Goal: Task Accomplishment & Management: Manage account settings

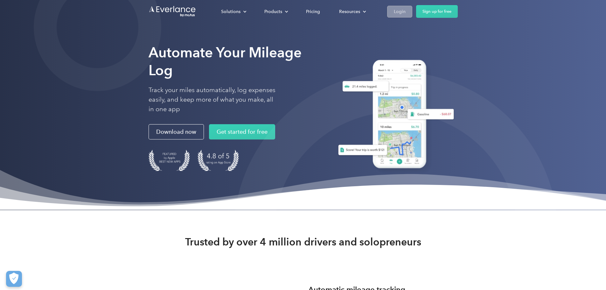
click at [406, 10] on div "Login" at bounding box center [400, 12] width 12 height 8
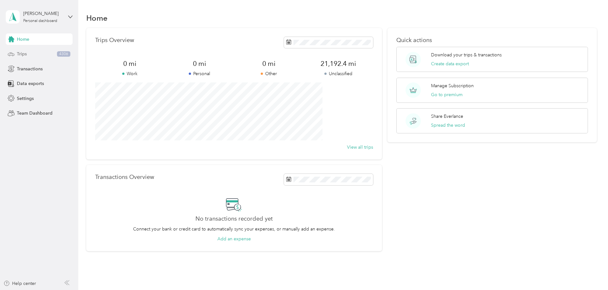
click at [10, 52] on icon at bounding box center [11, 54] width 7 height 7
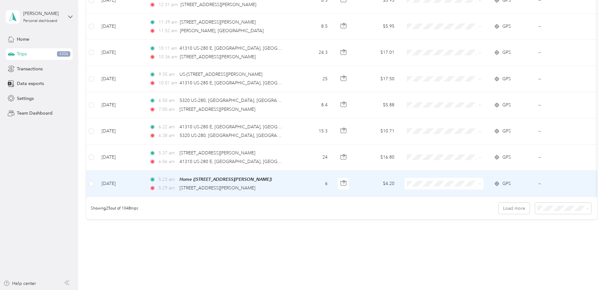
scroll to position [573, 0]
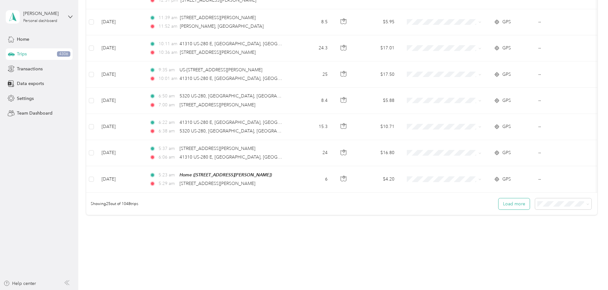
click at [498, 207] on button "Load more" at bounding box center [513, 203] width 31 height 11
